Goal: Task Accomplishment & Management: Use online tool/utility

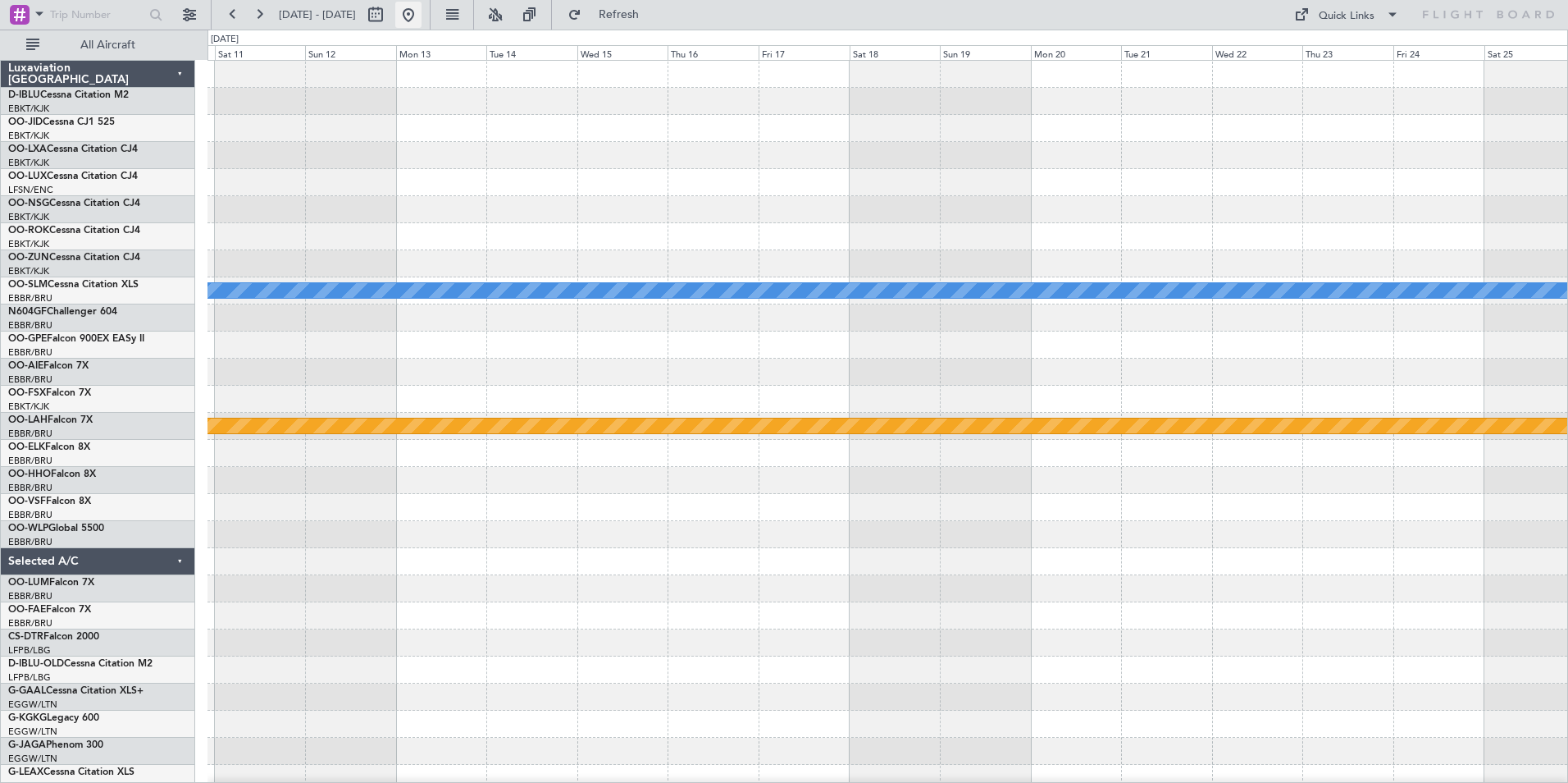
click at [422, 16] on button at bounding box center [408, 14] width 26 height 26
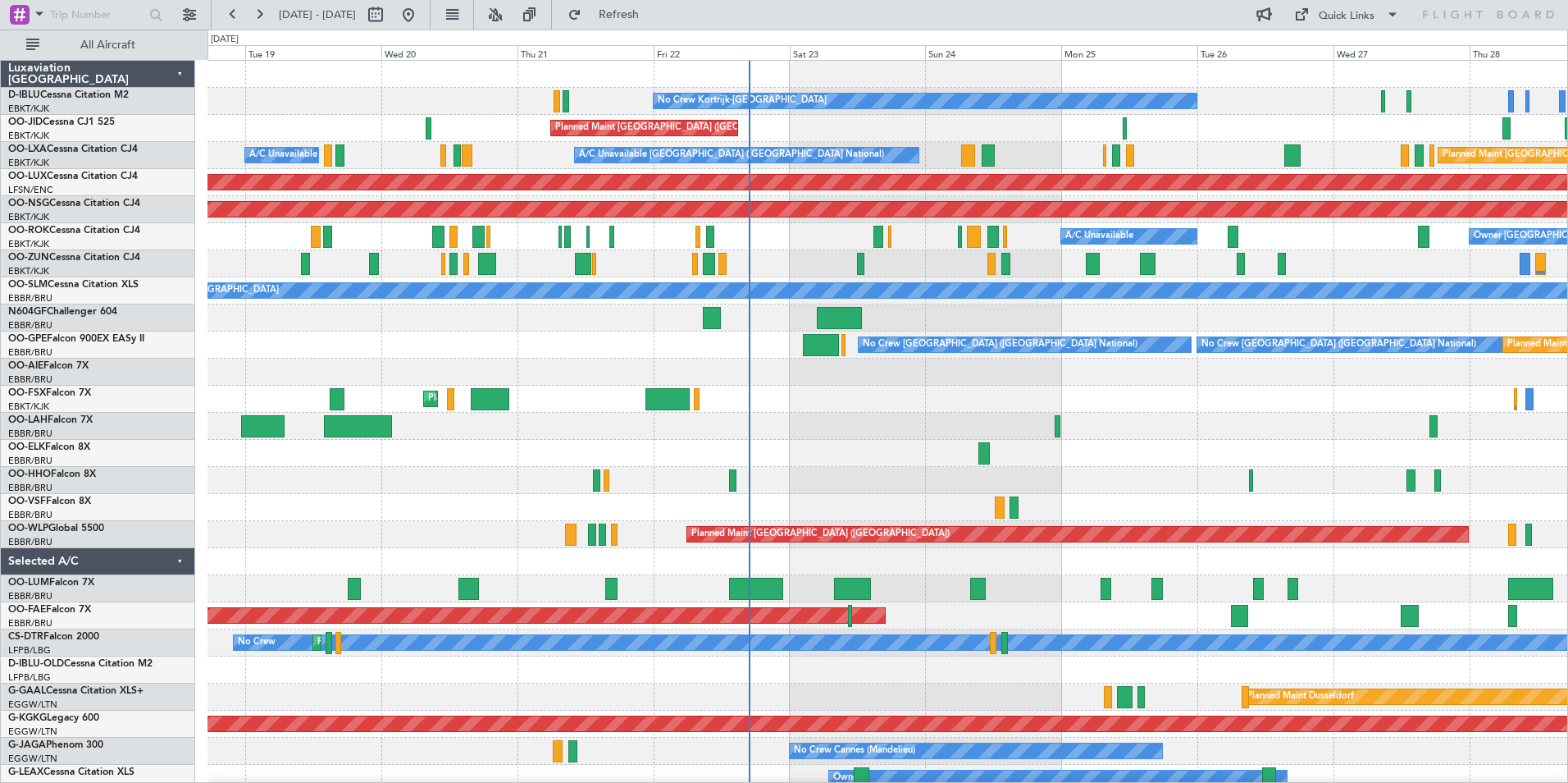
click at [474, 557] on div "No Crew Kortrijk-Wevelgem Planned Maint Paris (Le Bourget) A/C Unavailable Brus…" at bounding box center [887, 575] width 1359 height 1029
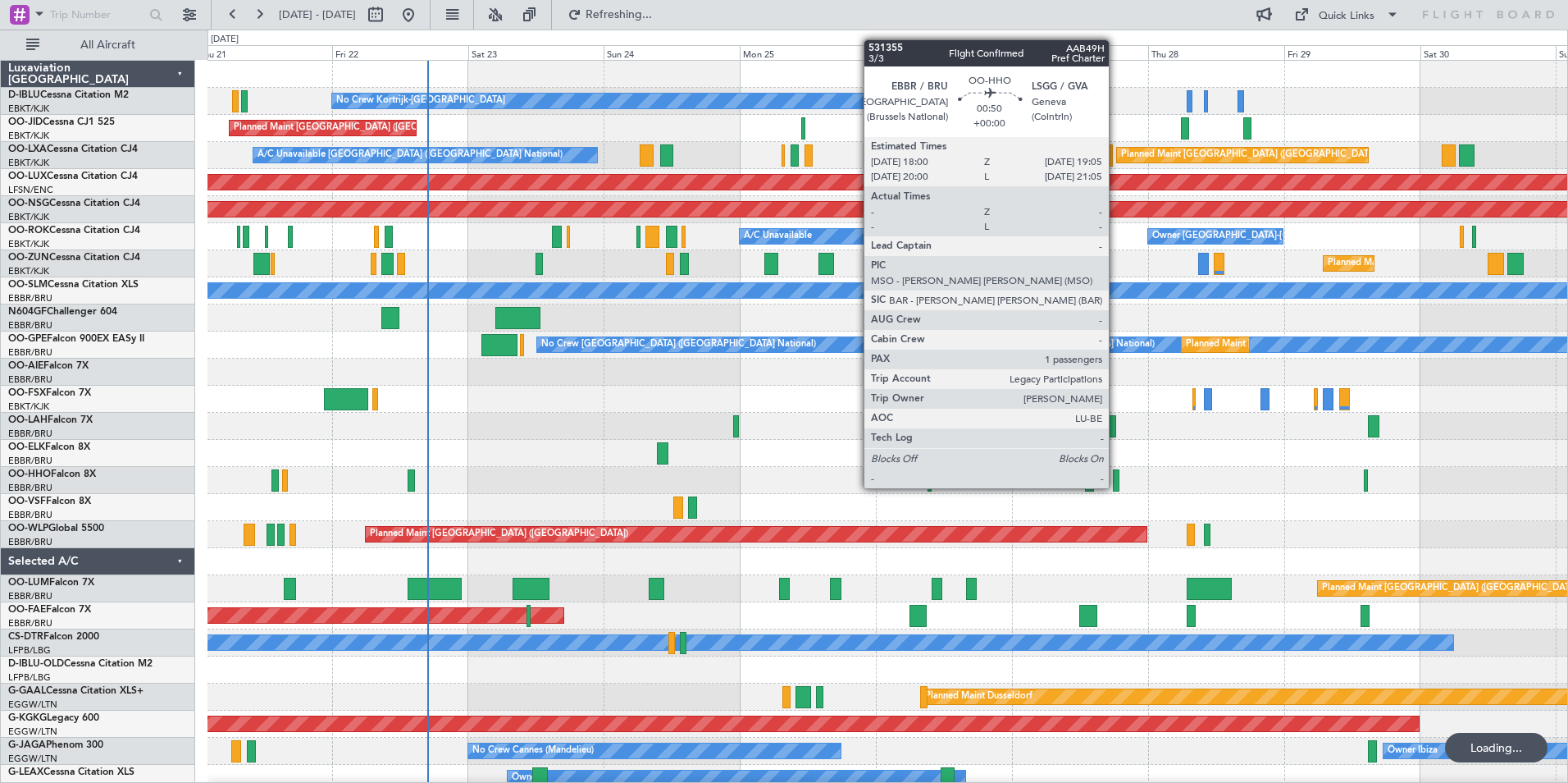
click at [1116, 473] on div at bounding box center [1116, 480] width 7 height 22
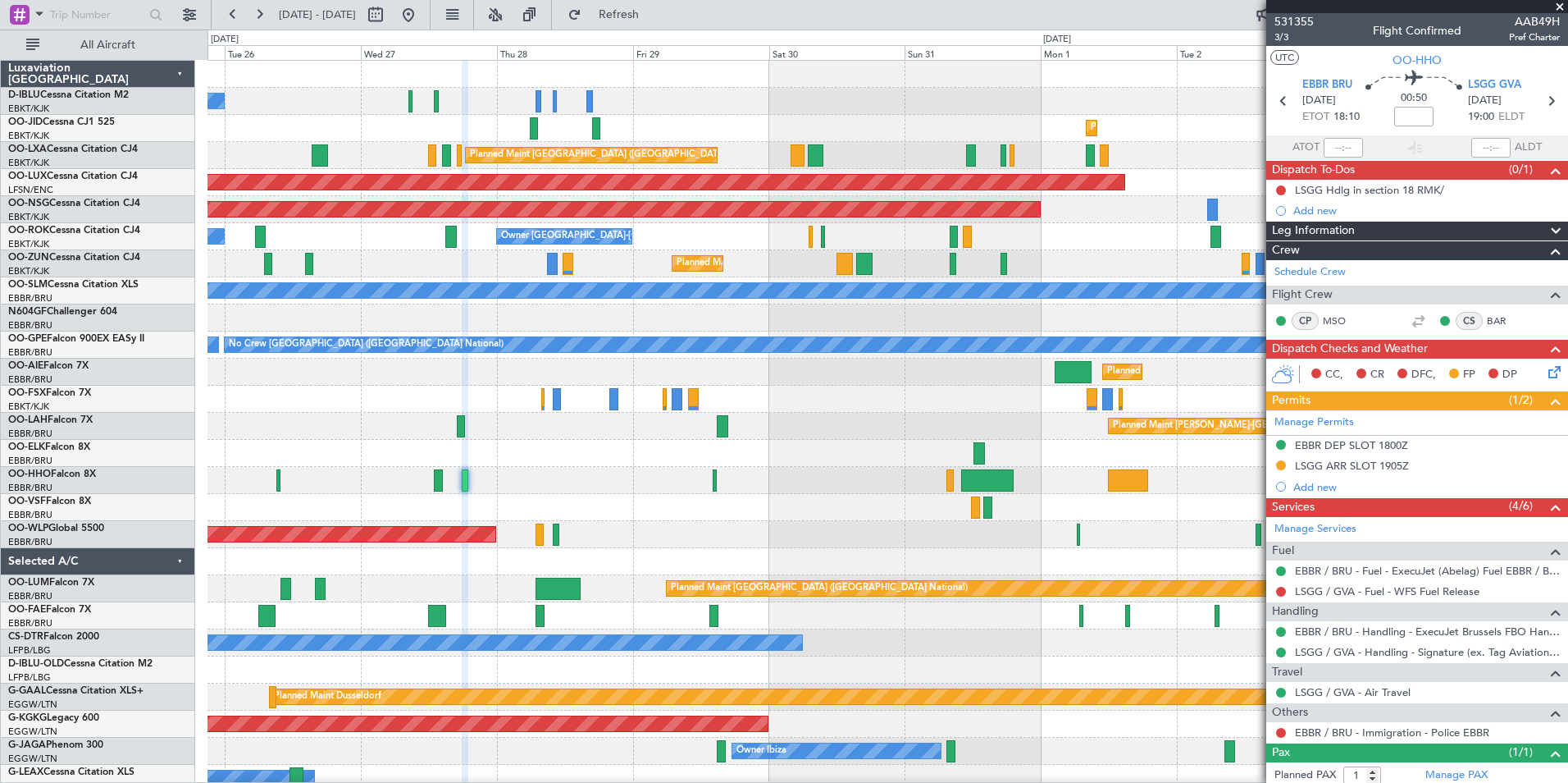
click at [502, 524] on div "No Crew Kortrijk-Wevelgem No Crew Brussels (Brussels National) Planned Maint Ko…" at bounding box center [887, 602] width 1359 height 1083
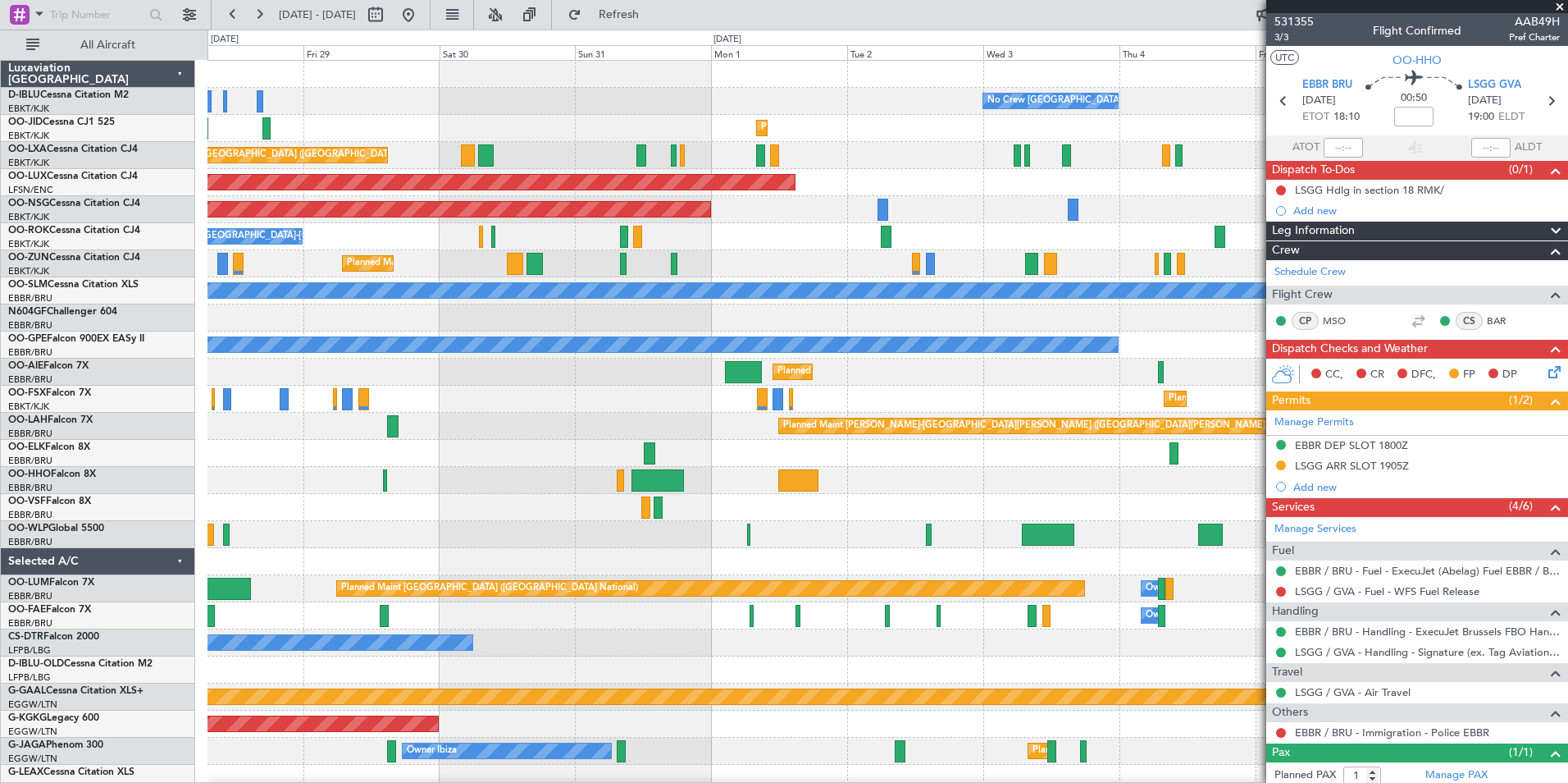
click at [710, 511] on div "No Crew Brussels (Brussels National) No Crew Kortrijk-Wevelgem Planned Maint Ko…" at bounding box center [887, 602] width 1359 height 1083
click at [183, 605] on div "No Crew Brussels (Brussels National) No Crew Kortrijk-Wevelgem Planned Maint Ko…" at bounding box center [784, 406] width 1568 height 753
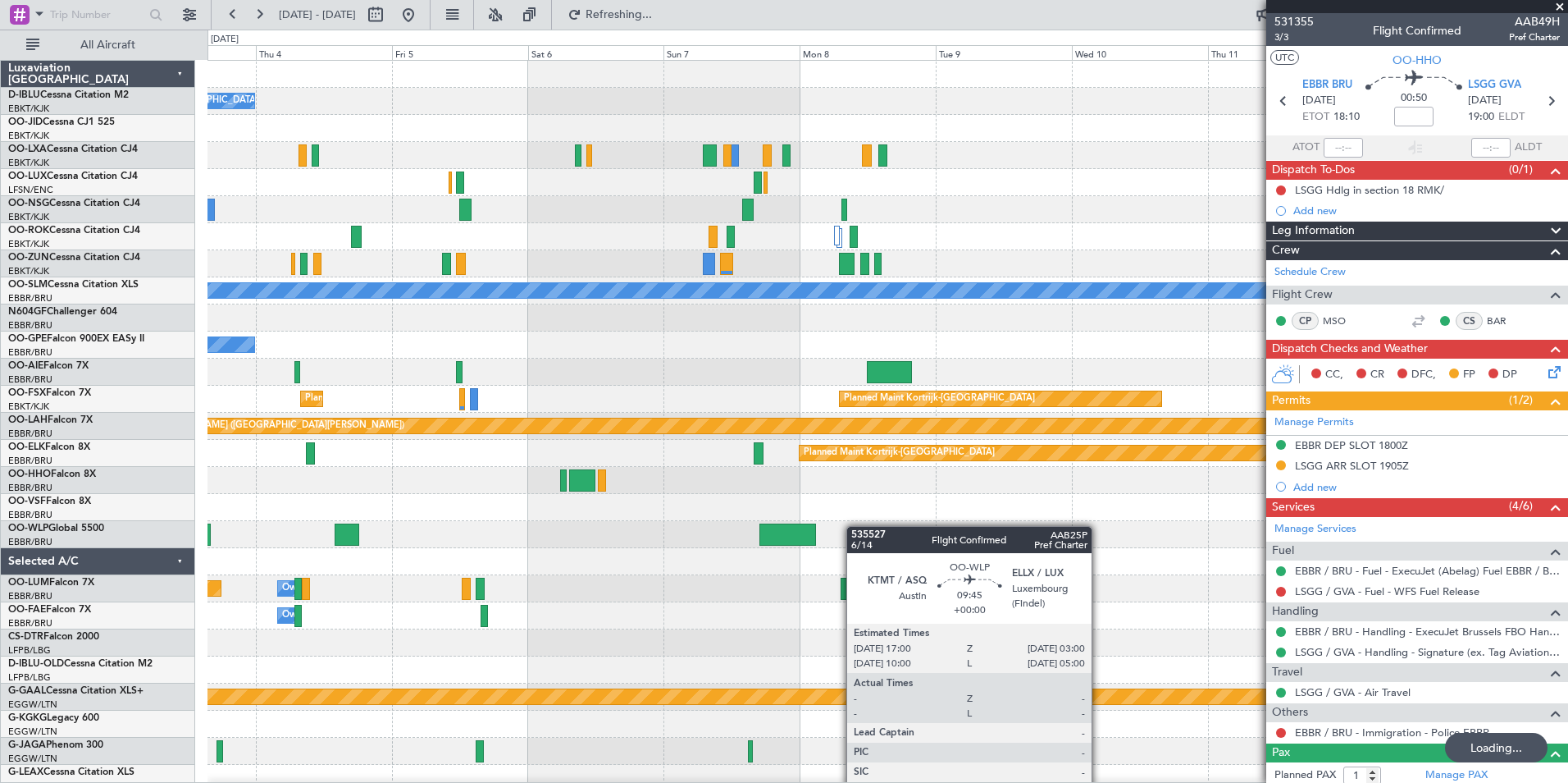
click at [173, 595] on div "No Crew Brussels (Brussels National) Planned Maint Kortrijk-Wevelgem Planned Ma…" at bounding box center [784, 406] width 1568 height 753
